Goal: Information Seeking & Learning: Learn about a topic

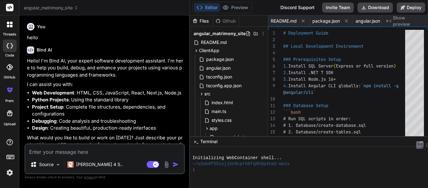
scroll to position [0, 2454]
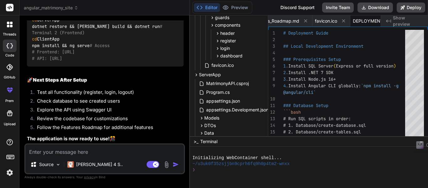
click at [187, 107] on div "Bind AI Web Search Created with Pixso. Code Generator You hello Bind AI Hello! …" at bounding box center [104, 101] width 170 height 172
click at [185, 30] on div "Bind AI Web Search Created with Pixso. Code Generator You hello Bind AI Hello! …" at bounding box center [104, 101] width 170 height 172
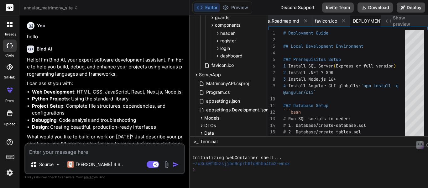
scroll to position [0, 0]
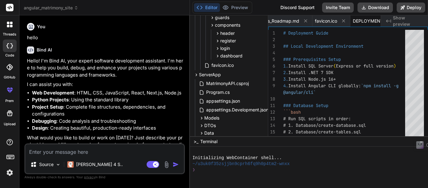
click at [135, 80] on div "Hello! I'm Bind AI, your expert software development assistant. I'm here to hel…" at bounding box center [105, 106] width 157 height 98
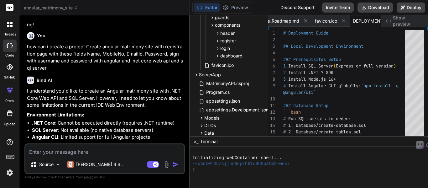
scroll to position [125, 0]
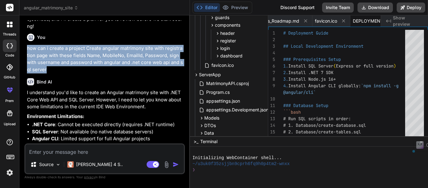
drag, startPoint x: 41, startPoint y: 64, endPoint x: 25, endPoint y: 42, distance: 27.4
click at [25, 42] on div "You hello Bind AI Hello! I'm Bind AI, your expert software development assistan…" at bounding box center [104, 103] width 160 height 167
copy p "how can i create a project Create angular matrimony site with registration page…"
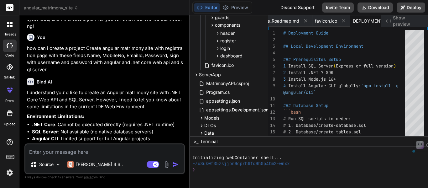
click at [39, 152] on textarea at bounding box center [104, 149] width 158 height 11
paste textarea "how can i create a project Create angular matrimony site with registration page…"
type textarea "how can i create a project Create angular matrimony site with registration page…"
type textarea "x"
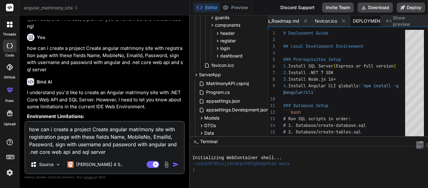
click at [122, 152] on textarea "how can i create a project Create angular matrimony site with registration page…" at bounding box center [104, 139] width 158 height 34
type textarea "how can i create a project Create angular matrimony site with registration page…"
type textarea "x"
type textarea "how can i create a project Create angular matrimony site with registration page…"
type textarea "x"
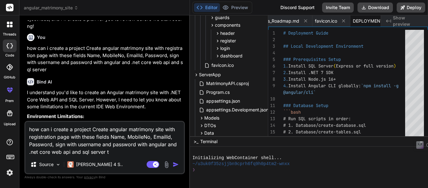
type textarea "how can i create a project Create angular matrimony site with registration page…"
type textarea "x"
type textarea "how can i create a project Create angular matrimony site with registration page…"
type textarea "x"
type textarea "how can i create a project Create angular matrimony site with registration page…"
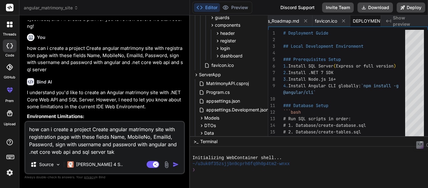
type textarea "x"
type textarea "how can i create a project Create angular matrimony site with registration page…"
type textarea "x"
type textarea "how can i create a project Create angular matrimony site with registration page…"
type textarea "x"
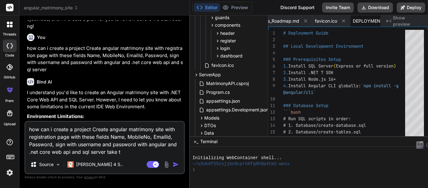
type textarea "how can i create a project Create angular matrimony site with registration page…"
type textarea "x"
type textarea "how can i create a project Create angular matrimony site with registration page…"
type textarea "x"
type textarea "how can i create a project Create angular matrimony site with registration page…"
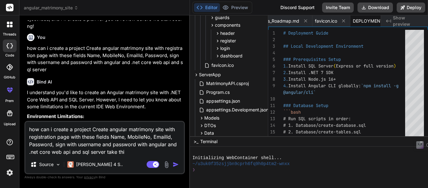
type textarea "x"
type textarea "how can i create a project Create angular matrimony site with registration page…"
type textarea "x"
type textarea "how can i create a project Create angular matrimony site with registration page…"
type textarea "x"
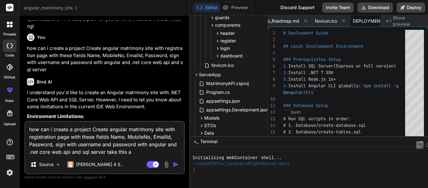
type textarea "how can i create a project Create angular matrimony site with registration page…"
type textarea "x"
type textarea "how can i create a project Create angular matrimony site with registration page…"
type textarea "x"
type textarea "how can i create a project Create angular matrimony site with registration page…"
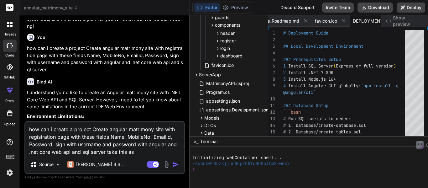
type textarea "x"
type textarea "how can i create a project Create angular matrimony site with registration page…"
type textarea "x"
type textarea "how can i create a project Create angular matrimony site with registration page…"
type textarea "x"
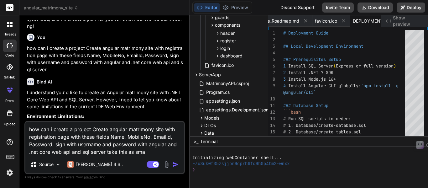
type textarea "how can i create a project Create angular matrimony site with registration page…"
type textarea "x"
type textarea "how can i create a project Create angular matrimony site with registration page…"
type textarea "x"
type textarea "how can i create a project Create angular matrimony site with registration page…"
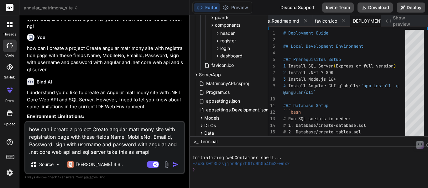
type textarea "x"
type textarea "how can i create a project Create angular matrimony site with registration page…"
type textarea "x"
type textarea "how can i create a project Create angular matrimony site with registration page…"
type textarea "x"
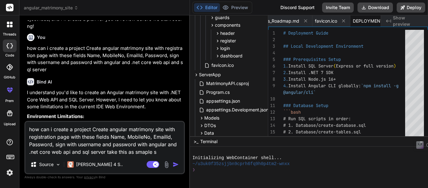
type textarea "how can i create a project Create angular matrimony site with registration page…"
type textarea "x"
type textarea "how can i create a project Create angular matrimony site with registration page…"
type textarea "x"
type textarea "how can i create a project Create angular matrimony site with registration page…"
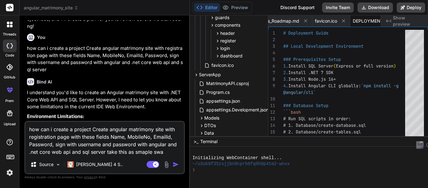
type textarea "x"
type textarea "how can i create a project Create angular matrimony site with registration page…"
type textarea "x"
type textarea "how can i create a project Create angular matrimony site with registration page…"
type textarea "x"
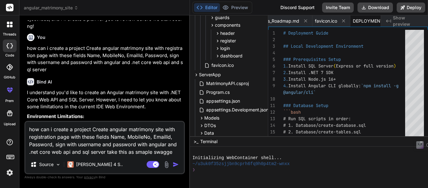
type textarea "how can i create a project Create angular matrimony site with registration page…"
type textarea "x"
type textarea "how can i create a project Create angular matrimony site with registration page…"
type textarea "x"
paste textarea "{ "openapi": "3.0.4", "info": { "title": "NAPA.WebAPI", "version": "1.0" }, "pa…"
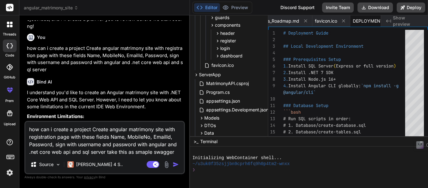
type textarea "how can i create a project Create angular matrimony site with registration page…"
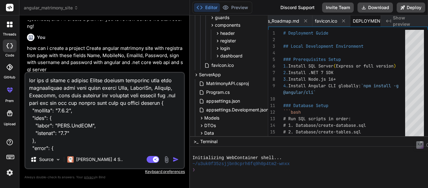
scroll to position [5059, 0]
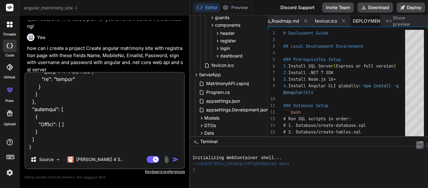
type textarea "x"
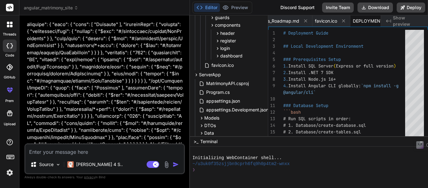
scroll to position [3135, 0]
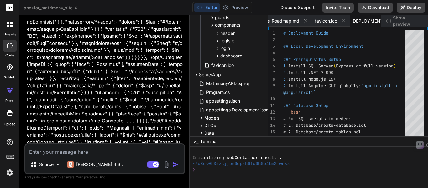
type textarea "x"
click at [185, 97] on div "Bind AI Web Search Created with Pixso. Code Generator You hello Bind AI Hello! …" at bounding box center [104, 101] width 170 height 172
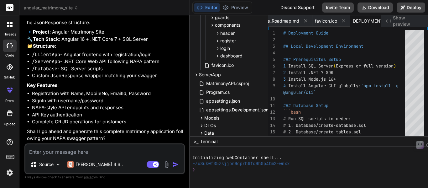
scroll to position [4125, 0]
click at [174, 114] on li "API Key authentication" at bounding box center [108, 114] width 152 height 7
click at [101, 152] on textarea at bounding box center [104, 149] width 158 height 11
click at [54, 150] on textarea at bounding box center [104, 149] width 158 height 11
type textarea "y"
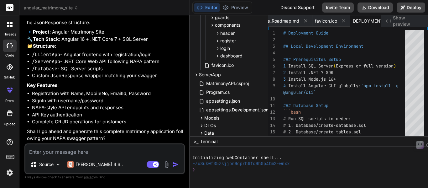
type textarea "x"
type textarea "ye"
type textarea "x"
type textarea "yes"
type textarea "x"
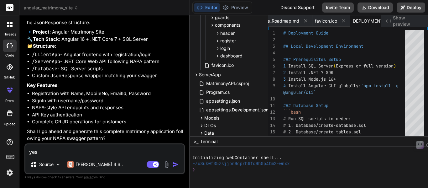
type textarea "yes"
type textarea "x"
type textarea "yes w"
type textarea "x"
type textarea "yes wi"
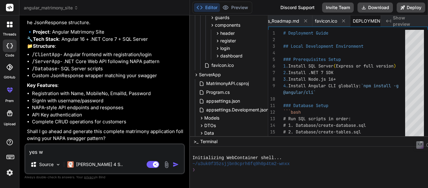
type textarea "x"
type textarea "yes wit"
type textarea "x"
type textarea "yes with"
type textarea "x"
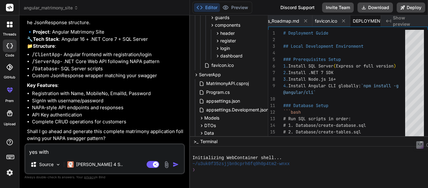
type textarea "yes with"
type textarea "x"
type textarea "yes with t"
type textarea "x"
type textarea "yes with th"
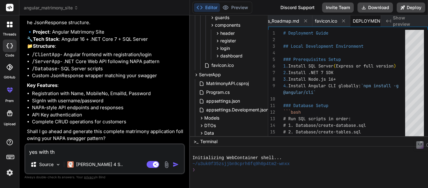
type textarea "x"
type textarea "yes with thi"
type textarea "x"
type textarea "yes with this"
type textarea "x"
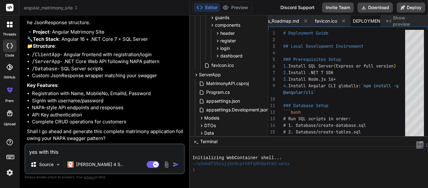
type textarea "yes with this"
type textarea "x"
type textarea "yes with this c"
type textarea "x"
type textarea "yes with this cs"
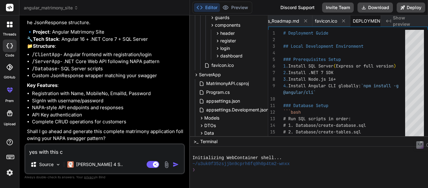
type textarea "x"
type textarea "yes with this csp"
type textarea "x"
type textarea "yes with this cspr"
type textarea "x"
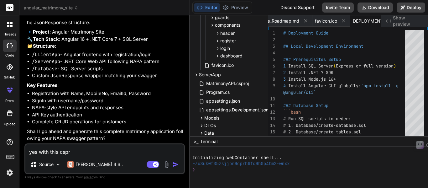
type textarea "yes with this cspro"
type textarea "x"
type textarea "yes with this csproj"
type textarea "x"
type textarea "yes with this csproje"
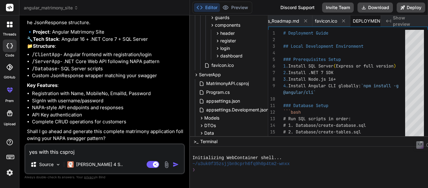
type textarea "x"
type textarea "yes with this csprojec"
type textarea "x"
type textarea "yes with this csproject"
type textarea "x"
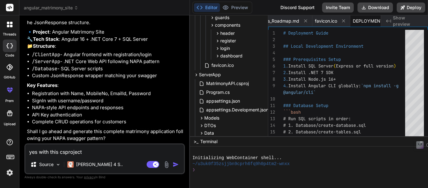
type textarea "yes with this csproject"
type textarea "x"
type textarea "yes with this csproject f"
type textarea "x"
type textarea "yes with this csproject fi"
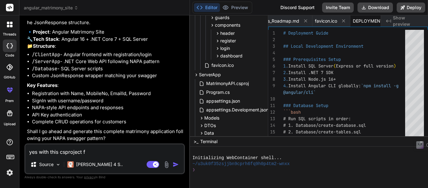
type textarea "x"
type textarea "yes with this csproject fil"
type textarea "x"
type textarea "yes with this csproject file"
type textarea "x"
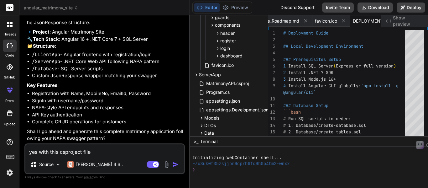
type textarea "yes with this csproject file"
type textarea "x"
paste textarea "<Loremip Dol="Sitametco.ADI.Eli.Sed"> <DoeiusmoDtemp> <IncidiDuntutlab>etd1.2</…"
type textarea "lor ipsu dolo sitametco adip <Elitsed Doe="Temporinc.UTL.Etd.Mag"> <AliquaenIma…"
type textarea "x"
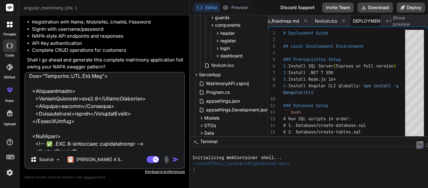
scroll to position [4, 0]
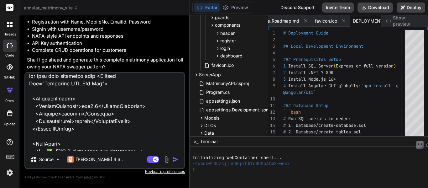
click at [49, 75] on textarea at bounding box center [104, 112] width 158 height 78
paste textarea "axios"
type textarea "lor ipsu dolor sita consectet adip <Elitsed Doe="Temporinc.UTL.Etd.Mag"> <Aliqu…"
type textarea "x"
type textarea "lor ipsu dolor sita consectet adip <Elitsed Doe="Temporinc.UTL.Etd.Mag"> <Aliqu…"
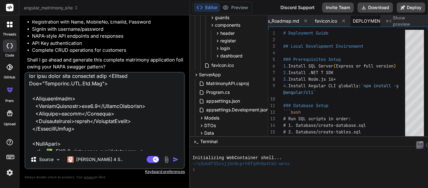
type textarea "x"
type textarea "lor ipsu dolor sitam consectet adip <Elitsed Doe="Temporinc.UTL.Etd.Mag"> <Aliq…"
type textarea "x"
type textarea "lor ipsu dolor sitame consectet adip <Elitsed Doe="Temporinc.UTL.Etd.Mag"> <Ali…"
type textarea "x"
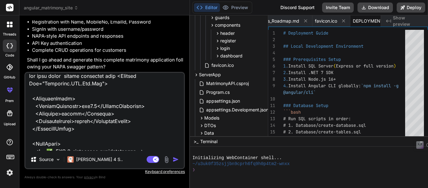
type textarea "lor ipsu dolor si amet consectet adip <Elitsed Doe="Temporinc.UTL.Etd.Mag"> <Al…"
type textarea "x"
type textarea "lor ipsu dolor si ametc adipiscin elit <Seddoei Tem="Incididun.UTL.Etd.Mag"> <A…"
type textarea "x"
type textarea "lor ipsu dolor si ametco adipiscin elit <Seddoei Tem="Incididun.UTL.Etd.Mag"> <…"
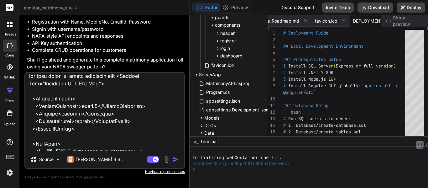
type textarea "x"
type textarea "lor ipsu dolor si ametcon adipiscin elit <Seddoei Tem="Incididun.UTL.Etd.Mag"> …"
type textarea "x"
type textarea "lor ipsu dolor si ametcons adipiscin elit <Seddoei Tem="Incididun.UTL.Etd.Mag">…"
type textarea "x"
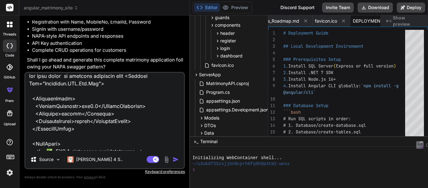
type textarea "lor ipsu dolor si ametconse adipiscin elit <Seddoei Tem="Incididun.UTL.Etd.Mag"…"
type textarea "x"
type textarea "lor ipsu dolor si ametconsec adipiscin elit <Seddoei Tem="Incididun.UTL.Etd.Mag…"
type textarea "x"
type textarea "lor ipsu dolor si ametconsect adipiscin elit <Seddoei Tem="Incididun.UTL.Etd.Ma…"
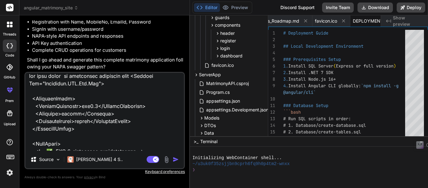
type textarea "x"
type textarea "lor ipsu dolor si ametcon adip elitseddo eius <Tempori Utl="Etdolorem.ALI.Eni.A…"
type textarea "x"
type textarea "lor ipsu dolor si ametcon adipi elitseddo eius <Tempori Utl="Etdolorem.ALI.Eni.…"
type textarea "x"
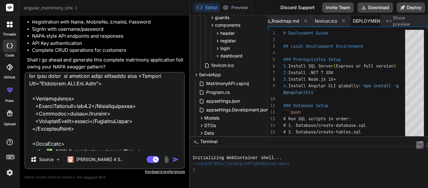
type textarea "lor ipsu dolor si ametcon adipis elitseddo eius <Tempori Utl="Etdolorem.ALI.Eni…"
type textarea "x"
type textarea "lor ipsu dolor si ametcon adipisc elitseddo eius <Tempori Utl="Etdolorem.ALI.En…"
type textarea "x"
type textarea "lor ipsu dolor si ametcon adipisci elitseddo eius <Tempori Utl="Etdolorem.ALI.E…"
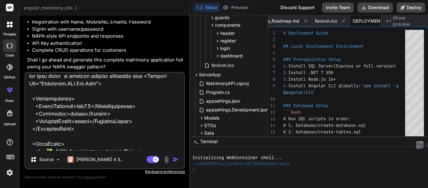
type textarea "x"
type textarea "lor ipsu dolor si ametcon adip elit seddoeius temp <Incidid Utl="Etdolorem.ALI.…"
type textarea "x"
type textarea "lor ipsu dolor si ametcon adip elits doeiusmod temp <Incidid Utl="Etdolorem.ALI…"
type textarea "x"
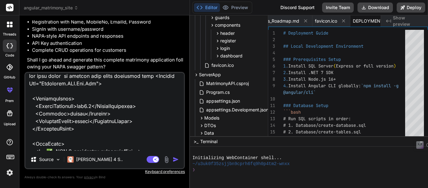
type textarea "lor ipsu dolor si ametcon adip elitse doeiusmod temp <Incidid Utl="Etdolorem.AL…"
type textarea "x"
type textarea "lor ipsu dolor si ametcon adip elitsed doeiusmod temp <Incidid Utl="Etdolorem.A…"
type textarea "x"
type textarea "lor ipsu dolor si ametcon adip elitsedd eiusmodte inci <Utlabor Etd="Magnaaliq.…"
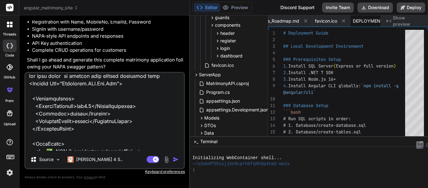
type textarea "x"
type textarea "lor ipsu dolor si ametcon adip elitseddo eiusmodte inci <Utlabor Etd="Magnaaliq…"
type textarea "x"
type textarea "lor ipsu dolor si ametcon adip elitseddoe temporinc utla <Etdolor Mag="Aliquaen…"
type textarea "x"
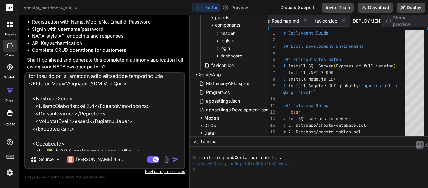
type textarea "lor ipsu dolor si ametcon adip elitseddoei temporinc utla <Etdolor Mag="Aliquae…"
type textarea "x"
click at [108, 74] on textarea at bounding box center [104, 112] width 158 height 78
type textarea "lor ipsu dolor si ametcon adip elitseddo eius <Tempori Utl="Etdolorem.ALI.Eni.A…"
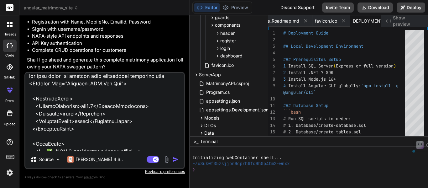
type textarea "x"
type textarea "lor ipsu dolor si ametcon adipiscingeli sedd <Eiusmod Tem="Incididun.UTL.Etd.Ma…"
type textarea "x"
type textarea "lor ipsu dolor si ametcon adipiscingel sedd <Eiusmod Tem="Incididun.UTL.Etd.Mag…"
type textarea "x"
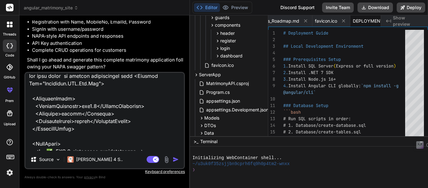
type textarea "lor ipsu dolor si ametcon adipiscinge sedd <Eiusmod Tem="Incididun.UTL.Etd.Mag"…"
type textarea "x"
type textarea "lor ipsu dolor si ametcon adipiscing elit <Seddoei Tem="Incididun.UTL.Etd.Mag">…"
type textarea "x"
type textarea "lor ipsu dolor si ametcon adipiscin elit <Seddoei Tem="Incididun.UTL.Etd.Mag"> …"
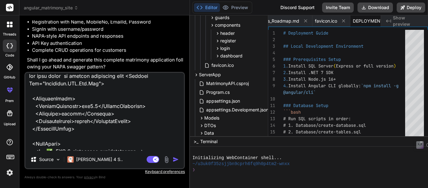
type textarea "x"
type textarea "lor ipsu dolor si ametcon adipiscing elit <Seddoei Tem="Incididun.UTL.Etd.Mag">…"
type textarea "x"
type textarea "lor ipsu dolor si ametcon adipiscin elit <Seddoei Tem="Incididun.UTL.Etd.Mag"> …"
type textarea "x"
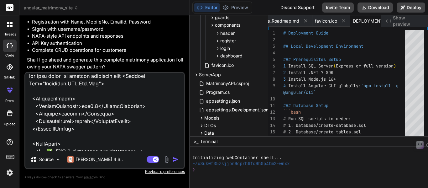
type textarea "lor ipsu dolor si ametcon adipiscing elit <Seddoei Tem="Incididun.UTL.Etd.Mag">…"
type textarea "x"
type textarea "lor ipsu dolor si ametcon adipiscinge sedd <Eiusmod Tem="Incididun.UTL.Etd.Mag"…"
type textarea "x"
type textarea "lor ipsu dolor si ametcon adipiscingel sedd <Eiusmod Tem="Incididun.UTL.Etd.Mag…"
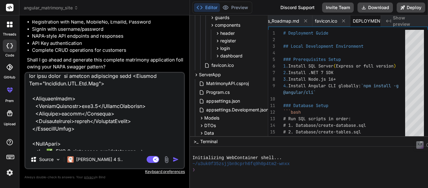
type textarea "x"
type textarea "lor ipsu dolor si ametcon adi elitseddo eius <Tempori Utl="Etdolorem.ALI.Eni.Ad…"
type textarea "x"
type textarea "lor ipsu dolor si ametcon adi elitseddoe temp <Incidid Utl="Etdolorem.ALI.Eni.A…"
type textarea "x"
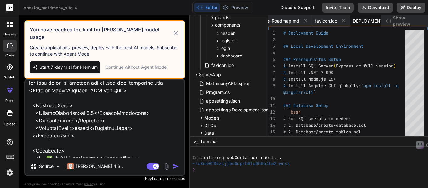
click at [177, 31] on icon at bounding box center [176, 33] width 4 height 4
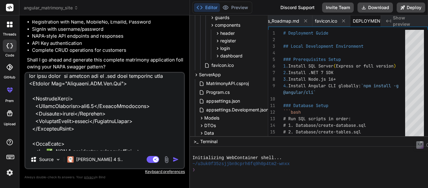
click at [176, 159] on img "button" at bounding box center [176, 159] width 6 height 6
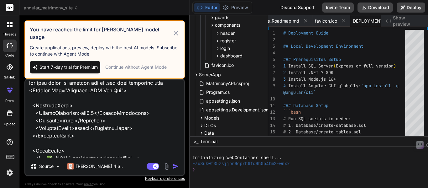
click at [132, 64] on div "Continue without Agent Mode" at bounding box center [135, 67] width 61 height 6
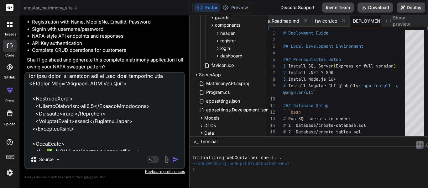
click at [174, 159] on img "button" at bounding box center [176, 159] width 6 height 6
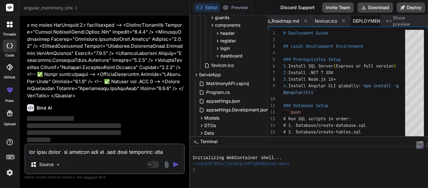
scroll to position [4247, 0]
click at [185, 121] on div "Bind AI Web Search Created with Pixso. Code Generator You hello Bind AI Hello! …" at bounding box center [104, 101] width 170 height 172
click at [148, 73] on p at bounding box center [105, 4] width 157 height 190
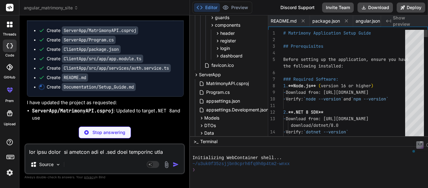
scroll to position [0, 2335]
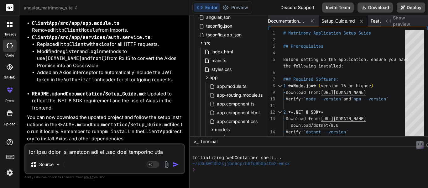
scroll to position [0, 0]
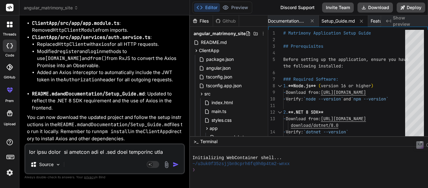
click at [179, 80] on li "Added an Axios interceptor to automatically include the JWT token in the Author…" at bounding box center [110, 76] width 147 height 14
click at [374, 7] on button "Download" at bounding box center [374, 8] width 35 height 10
